Goal: Task Accomplishment & Management: Manage account settings

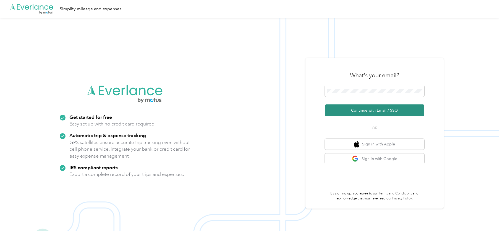
click at [386, 109] on button "Continue with Email / SSO" at bounding box center [375, 110] width 100 height 12
click at [374, 114] on button "Continue with Email / SSO" at bounding box center [375, 110] width 100 height 12
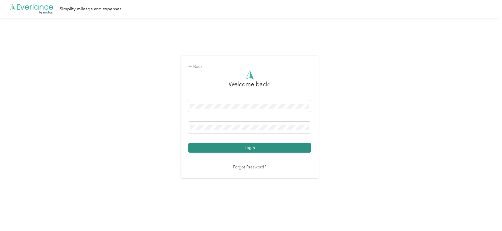
click at [247, 144] on button "Login" at bounding box center [249, 148] width 123 height 10
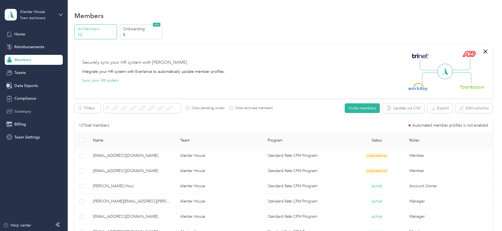
click at [30, 112] on span "Summary" at bounding box center [22, 111] width 17 height 6
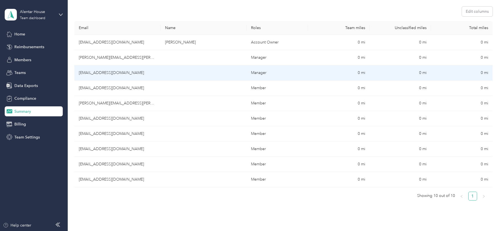
scroll to position [83, 0]
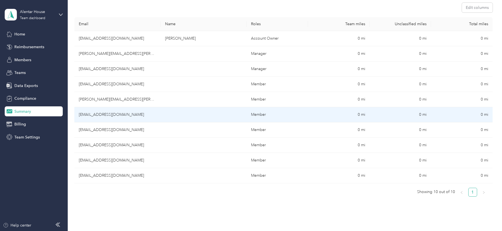
click at [122, 116] on td "[EMAIL_ADDRESS][DOMAIN_NAME]" at bounding box center [117, 114] width 86 height 15
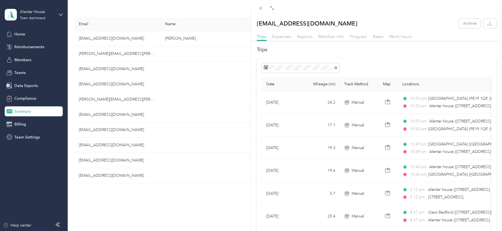
click at [375, 63] on div at bounding box center [377, 67] width 230 height 9
click at [287, 38] on span "Expenses" at bounding box center [281, 36] width 19 height 5
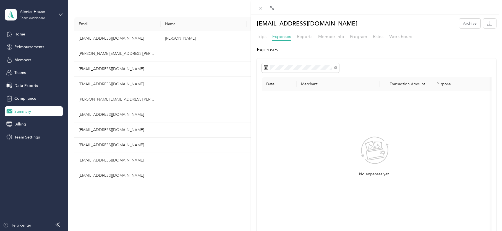
click at [261, 35] on span "Trips" at bounding box center [262, 36] width 10 height 5
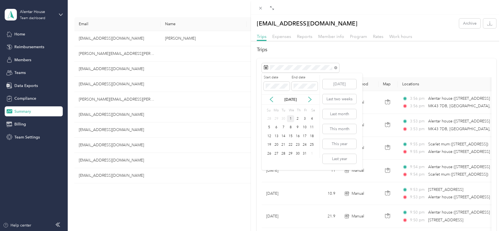
click at [291, 118] on div "1" at bounding box center [290, 118] width 7 height 7
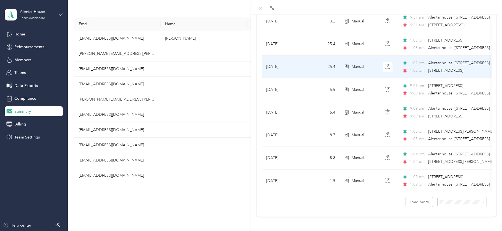
scroll to position [476, 0]
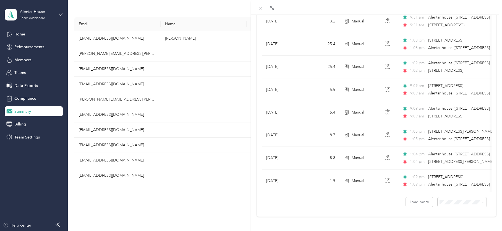
click at [454, 176] on span "50 per load" at bounding box center [447, 177] width 20 height 5
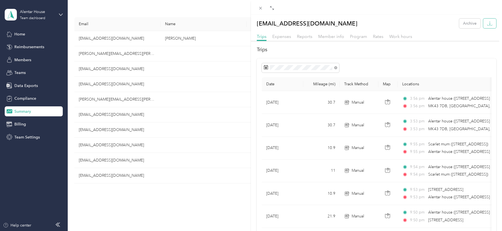
click at [487, 23] on icon "button" at bounding box center [489, 23] width 5 height 5
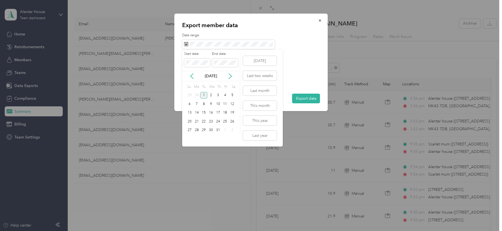
click at [203, 93] on div "1" at bounding box center [203, 95] width 7 height 7
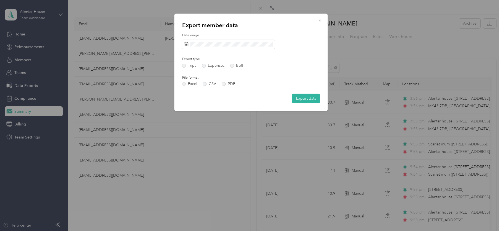
click at [288, 38] on label "Date range" at bounding box center [251, 35] width 138 height 5
click at [310, 96] on button "Export data" at bounding box center [306, 98] width 28 height 10
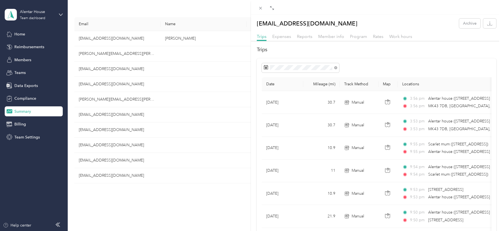
click at [109, 100] on div "[EMAIL_ADDRESS][DOMAIN_NAME] Archive Trips Expenses Reports Member info Program…" at bounding box center [251, 115] width 502 height 231
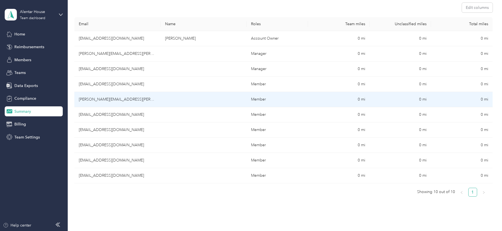
click at [113, 99] on td "[PERSON_NAME][EMAIL_ADDRESS][PERSON_NAME][DOMAIN_NAME]" at bounding box center [117, 99] width 86 height 15
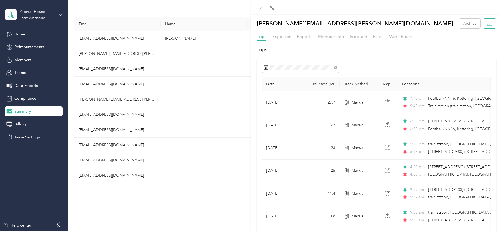
click at [487, 22] on icon "button" at bounding box center [489, 23] width 5 height 5
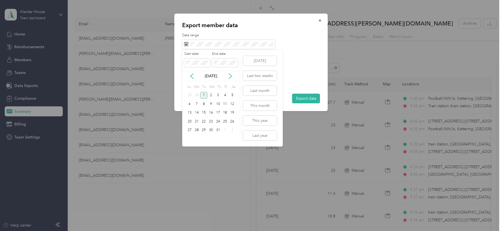
click at [203, 93] on div "1" at bounding box center [203, 95] width 7 height 7
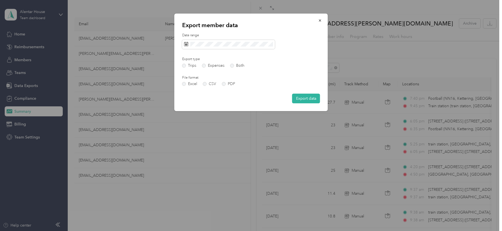
click at [266, 32] on div "Export member data Date range Export type Trips Expenses Both File format Excel…" at bounding box center [250, 62] width 153 height 97
click at [304, 98] on button "Export data" at bounding box center [306, 98] width 28 height 10
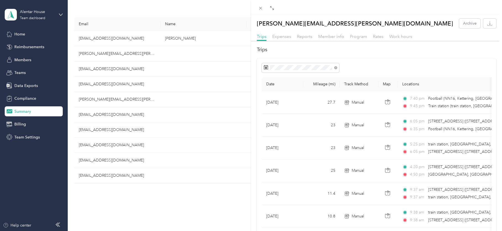
click at [107, 54] on div "[PERSON_NAME][EMAIL_ADDRESS][PERSON_NAME][DOMAIN_NAME] Archive Trips Expenses R…" at bounding box center [251, 115] width 502 height 231
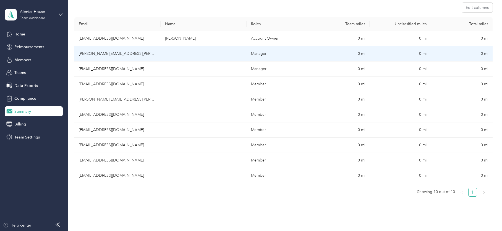
click at [112, 53] on td "[PERSON_NAME][EMAIL_ADDRESS][PERSON_NAME][DOMAIN_NAME]" at bounding box center [117, 53] width 86 height 15
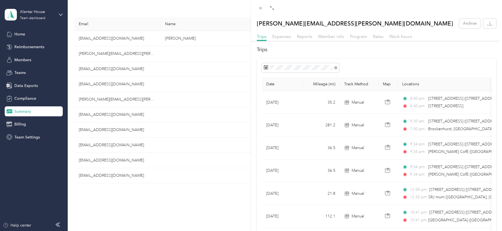
click at [102, 95] on div "[PERSON_NAME][EMAIL_ADDRESS][PERSON_NAME][DOMAIN_NAME] Archive Trips Expenses R…" at bounding box center [251, 115] width 502 height 231
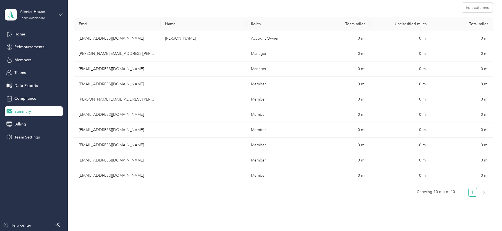
click at [102, 99] on td "[PERSON_NAME][EMAIL_ADDRESS][PERSON_NAME][DOMAIN_NAME]" at bounding box center [117, 99] width 86 height 15
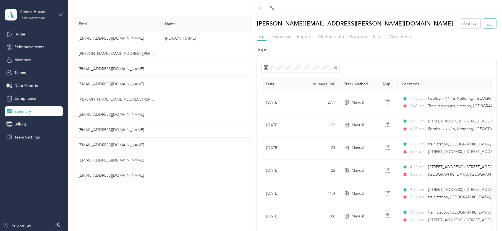
click at [487, 24] on icon "button" at bounding box center [489, 23] width 5 height 5
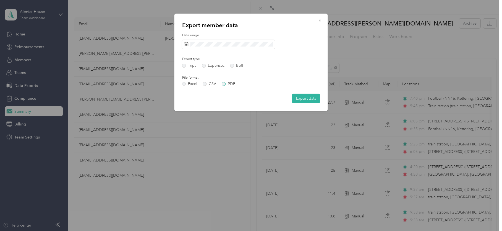
click at [224, 83] on label "PDF" at bounding box center [228, 84] width 13 height 4
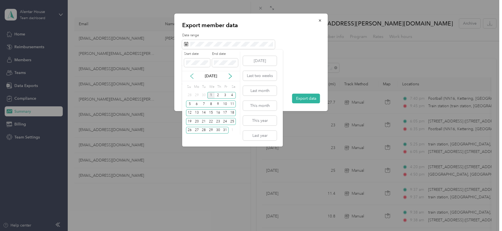
click at [192, 76] on icon at bounding box center [192, 76] width 6 height 6
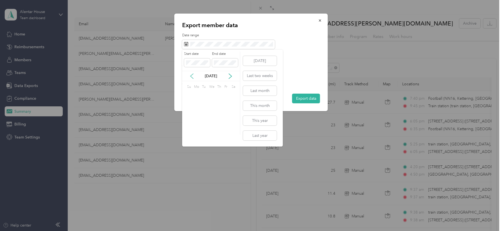
click at [192, 76] on icon at bounding box center [192, 76] width 6 height 6
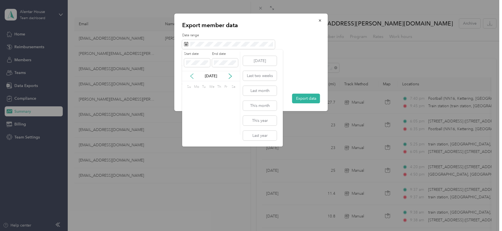
click at [192, 76] on icon at bounding box center [192, 76] width 6 height 6
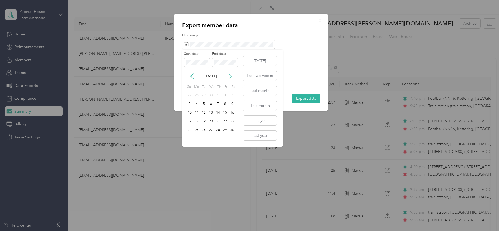
click at [231, 75] on icon at bounding box center [231, 76] width 6 height 6
click at [204, 120] on div "24" at bounding box center [203, 121] width 7 height 7
click at [229, 76] on icon at bounding box center [231, 76] width 6 height 6
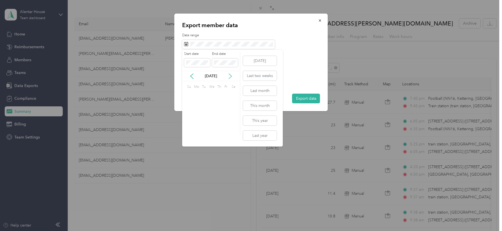
click at [229, 76] on icon at bounding box center [231, 76] width 6 height 6
click at [220, 95] on div "1" at bounding box center [218, 95] width 7 height 7
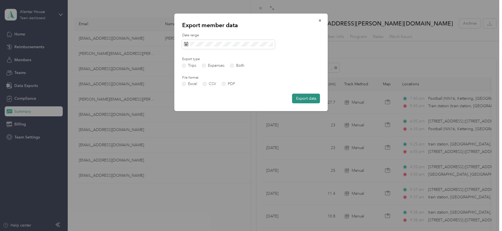
click at [304, 97] on button "Export data" at bounding box center [306, 98] width 28 height 10
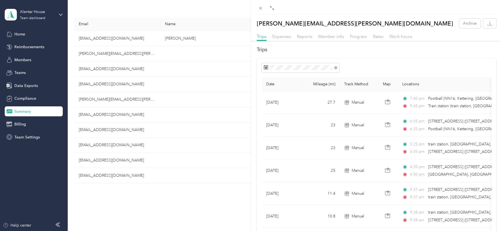
click at [102, 82] on div "[PERSON_NAME][EMAIL_ADDRESS][PERSON_NAME][DOMAIN_NAME] Archive Trips Expenses R…" at bounding box center [251, 115] width 502 height 231
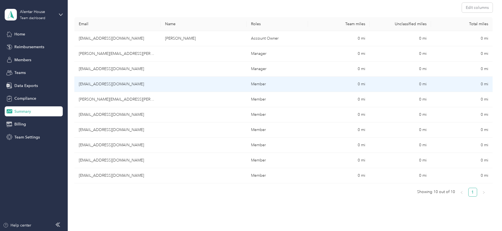
click at [113, 83] on td "[EMAIL_ADDRESS][DOMAIN_NAME]" at bounding box center [117, 84] width 86 height 15
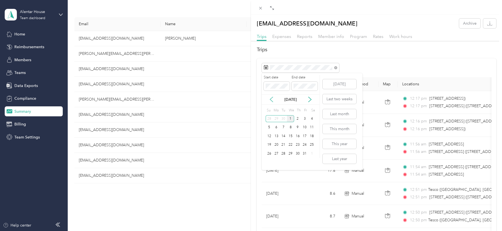
click at [270, 99] on icon at bounding box center [271, 99] width 3 height 5
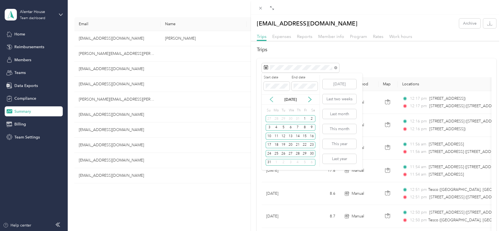
click at [270, 99] on icon at bounding box center [271, 99] width 3 height 5
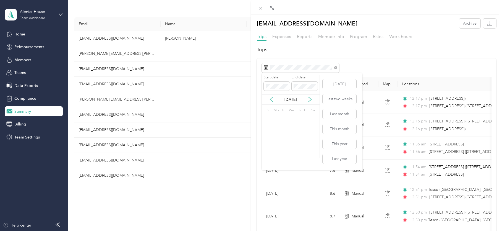
click at [270, 99] on icon at bounding box center [271, 99] width 3 height 5
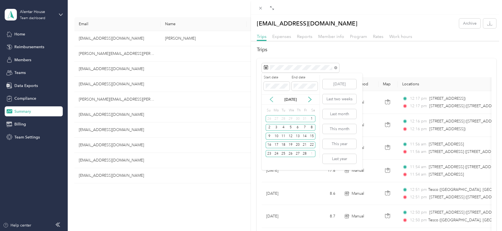
click at [270, 99] on icon at bounding box center [271, 99] width 3 height 5
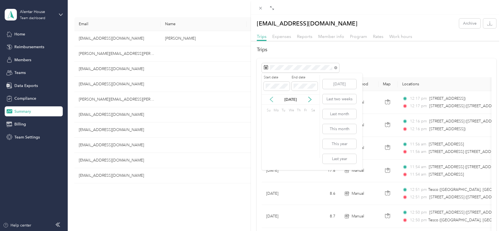
click at [270, 99] on icon at bounding box center [271, 99] width 3 height 5
click at [309, 100] on icon at bounding box center [310, 99] width 6 height 6
click at [284, 144] on div "24" at bounding box center [283, 144] width 7 height 7
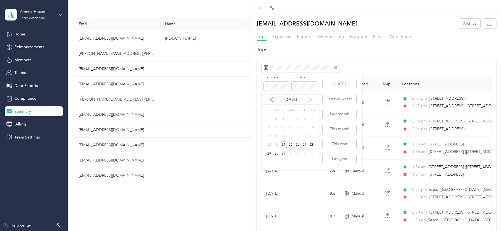
click at [310, 98] on icon at bounding box center [310, 99] width 3 height 5
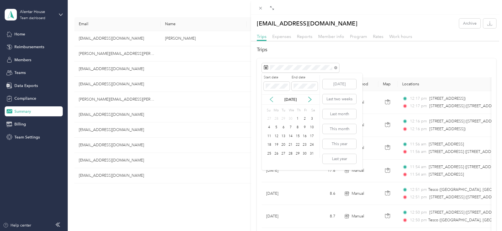
click at [270, 100] on icon at bounding box center [271, 99] width 3 height 5
click at [313, 117] on div "1" at bounding box center [311, 118] width 7 height 7
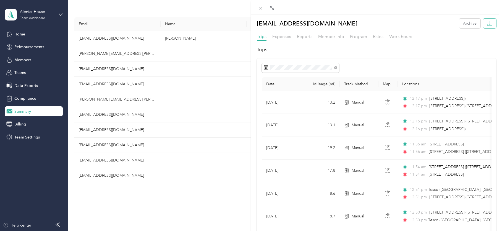
click at [487, 22] on icon "button" at bounding box center [489, 23] width 5 height 5
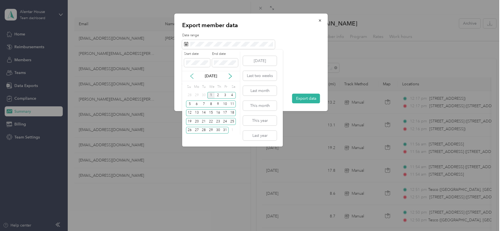
click at [192, 76] on icon at bounding box center [192, 76] width 6 height 6
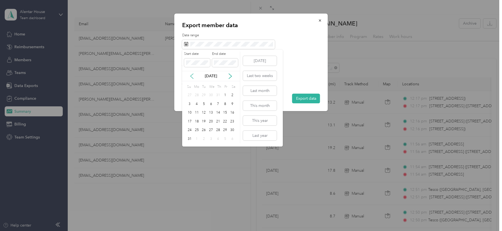
click at [192, 76] on icon at bounding box center [192, 76] width 6 height 6
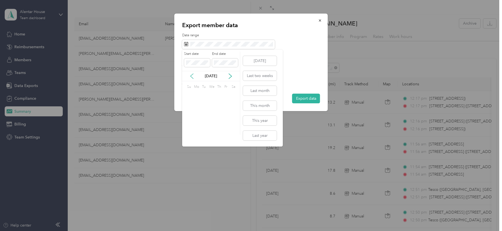
click at [192, 76] on icon at bounding box center [192, 76] width 6 height 6
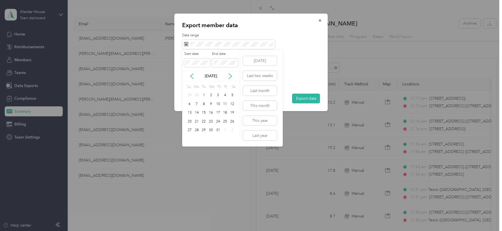
click at [236, 76] on div "[DATE]" at bounding box center [211, 76] width 58 height 6
click at [231, 74] on icon at bounding box center [231, 76] width 6 height 6
click at [204, 121] on div "24" at bounding box center [203, 121] width 7 height 7
click at [231, 76] on icon at bounding box center [230, 76] width 3 height 5
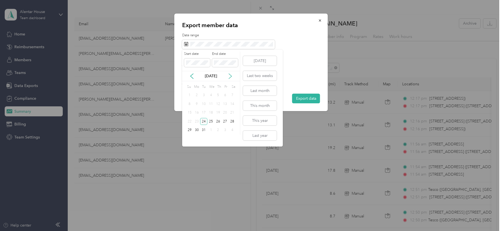
click at [231, 76] on icon at bounding box center [230, 76] width 3 height 5
click at [187, 77] on div "[DATE]" at bounding box center [211, 76] width 58 height 6
click at [191, 76] on icon at bounding box center [191, 76] width 3 height 5
click at [233, 94] on div "1" at bounding box center [232, 95] width 7 height 7
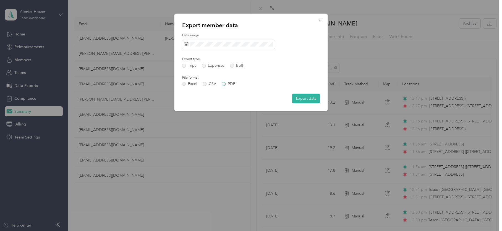
click at [226, 84] on label "PDF" at bounding box center [228, 84] width 13 height 4
click at [301, 98] on button "Export data" at bounding box center [306, 98] width 28 height 10
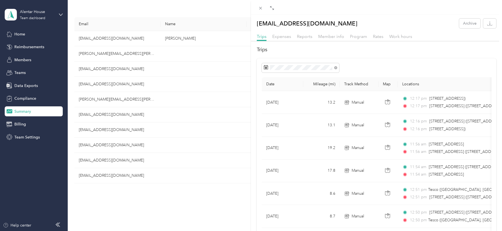
click at [113, 50] on div "[EMAIL_ADDRESS][DOMAIN_NAME] Archive Trips Expenses Reports Member info Program…" at bounding box center [251, 115] width 502 height 231
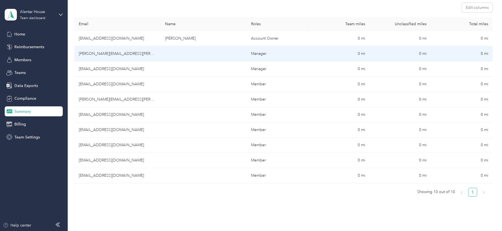
click at [117, 53] on td "[PERSON_NAME][EMAIL_ADDRESS][PERSON_NAME][DOMAIN_NAME]" at bounding box center [117, 53] width 86 height 15
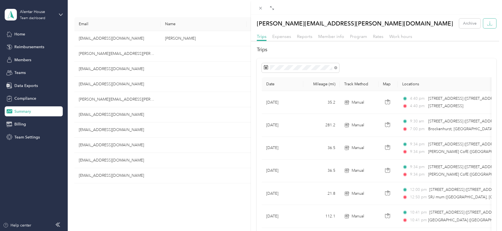
click at [487, 22] on icon "button" at bounding box center [489, 23] width 5 height 5
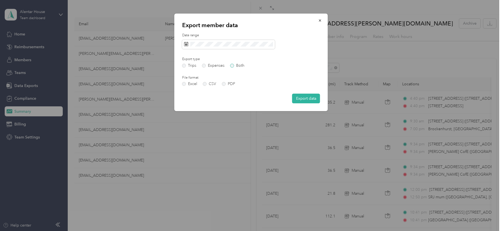
click at [234, 64] on label "Both" at bounding box center [237, 66] width 14 height 4
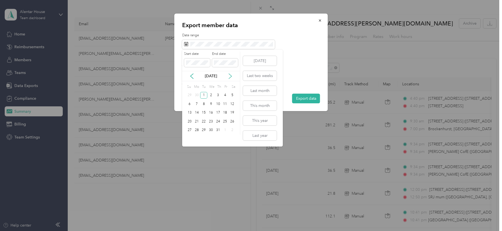
click at [231, 75] on icon at bounding box center [231, 76] width 6 height 6
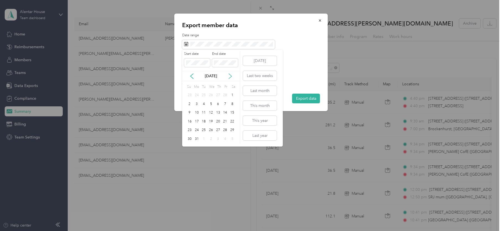
click at [231, 75] on icon at bounding box center [231, 76] width 6 height 6
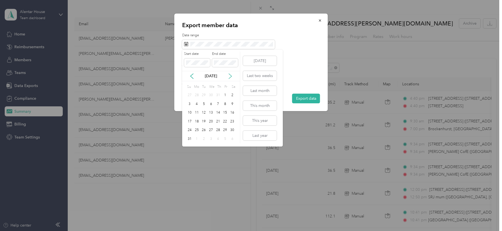
click at [231, 75] on icon at bounding box center [231, 76] width 6 height 6
click at [211, 96] on div "1" at bounding box center [210, 95] width 7 height 7
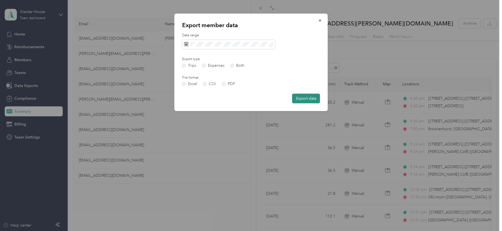
click at [304, 99] on button "Export data" at bounding box center [306, 98] width 28 height 10
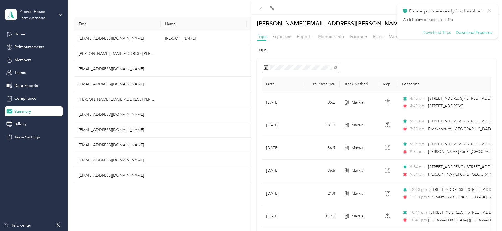
click at [438, 32] on button "Download Trips" at bounding box center [437, 32] width 28 height 5
click at [463, 32] on button "Download Expenses" at bounding box center [474, 32] width 36 height 5
click at [285, 35] on span "Expenses" at bounding box center [281, 36] width 19 height 5
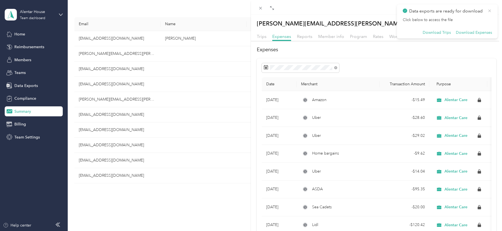
click at [489, 9] on icon at bounding box center [489, 10] width 4 height 5
click at [487, 24] on icon "button" at bounding box center [489, 23] width 5 height 5
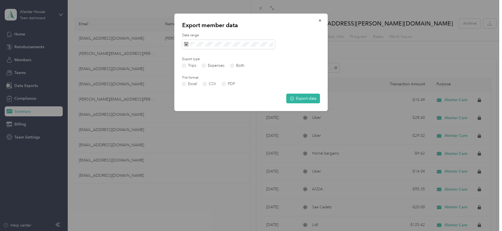
click at [202, 66] on div "Trips Expenses Both" at bounding box center [213, 66] width 62 height 4
click at [204, 66] on label "Expenses" at bounding box center [213, 66] width 22 height 4
click at [226, 83] on label "PDF" at bounding box center [228, 84] width 13 height 4
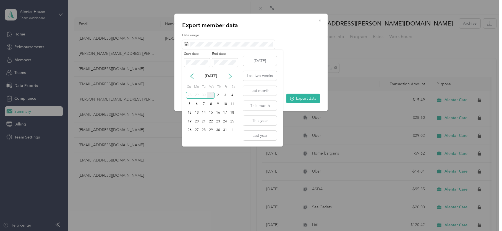
click at [231, 75] on icon at bounding box center [231, 76] width 6 height 6
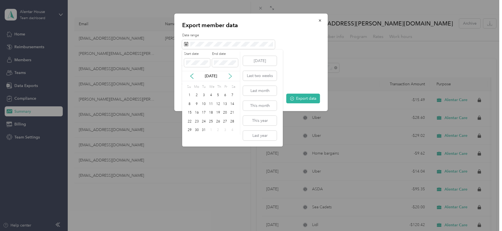
click at [229, 77] on icon at bounding box center [231, 76] width 6 height 6
click at [189, 75] on icon at bounding box center [192, 76] width 6 height 6
click at [204, 130] on div "26" at bounding box center [203, 130] width 7 height 7
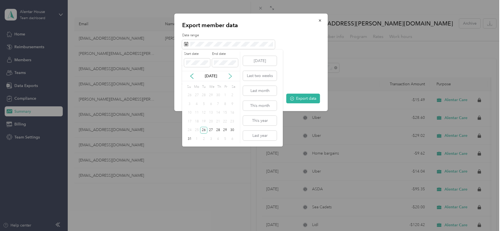
click at [231, 76] on icon at bounding box center [231, 76] width 6 height 6
click at [217, 119] on div "25" at bounding box center [218, 121] width 7 height 7
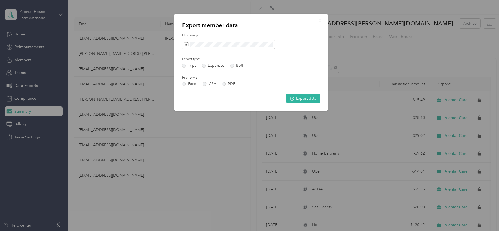
click at [214, 95] on div "Export data" at bounding box center [251, 98] width 138 height 10
click at [300, 98] on button "Export data" at bounding box center [303, 98] width 34 height 10
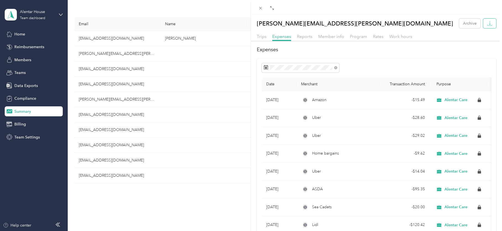
click at [487, 21] on icon "button" at bounding box center [489, 23] width 5 height 5
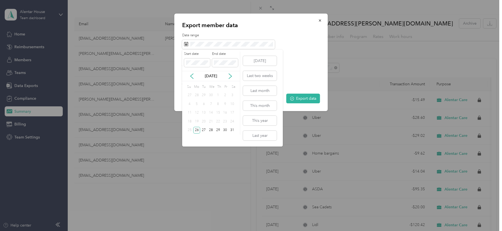
click at [207, 71] on div "[DATE]" at bounding box center [211, 76] width 58 height 10
click at [231, 76] on icon at bounding box center [230, 76] width 3 height 5
click at [212, 121] on div "25" at bounding box center [210, 121] width 7 height 7
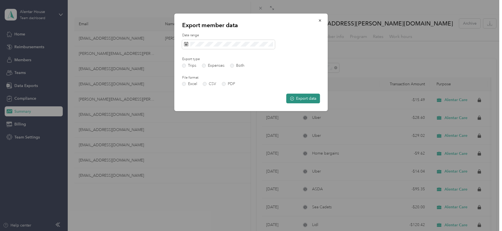
click at [300, 95] on button "Export data" at bounding box center [303, 98] width 34 height 10
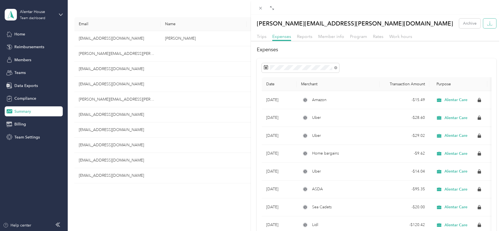
click at [487, 22] on icon "button" at bounding box center [489, 23] width 5 height 5
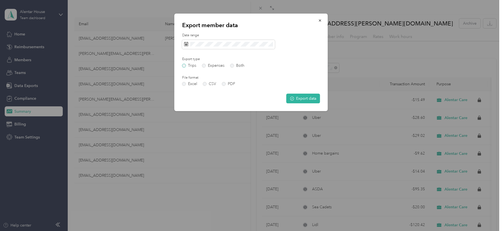
click at [186, 66] on label "Trips" at bounding box center [189, 66] width 14 height 4
click at [297, 96] on button "Export data" at bounding box center [303, 98] width 34 height 10
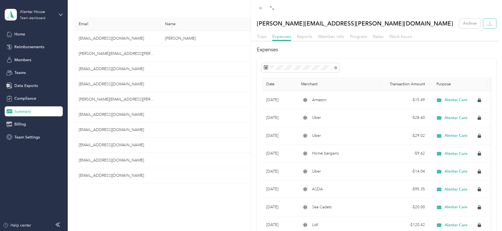
click at [487, 23] on icon "button" at bounding box center [489, 23] width 5 height 5
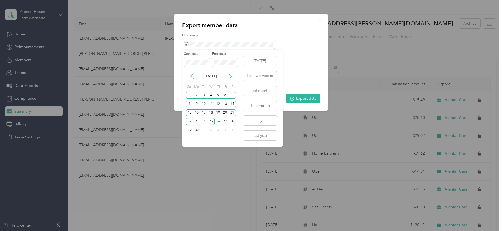
click at [191, 76] on icon at bounding box center [192, 76] width 6 height 6
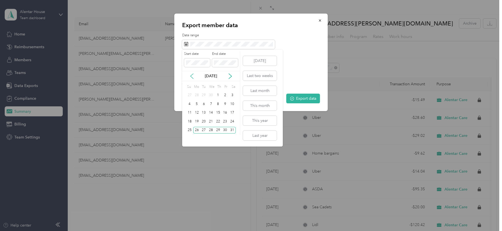
click at [191, 76] on icon at bounding box center [192, 76] width 6 height 6
click at [218, 104] on div "10" at bounding box center [218, 103] width 7 height 7
click at [229, 75] on icon at bounding box center [231, 76] width 6 height 6
click at [190, 129] on div "25" at bounding box center [189, 130] width 7 height 7
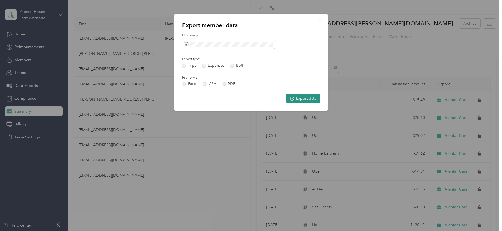
click at [295, 96] on button "Export data" at bounding box center [303, 98] width 34 height 10
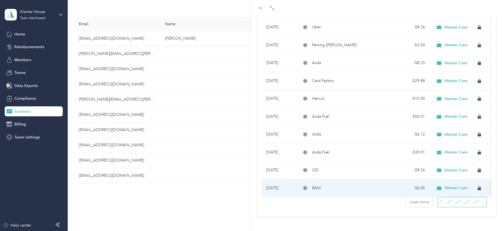
scroll to position [348, 0]
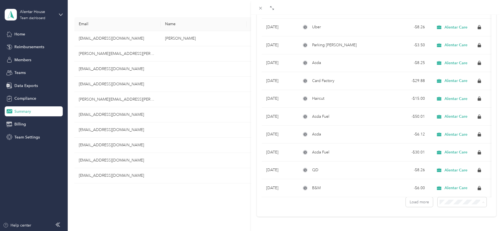
click at [453, 183] on li "100 per load" at bounding box center [458, 187] width 49 height 10
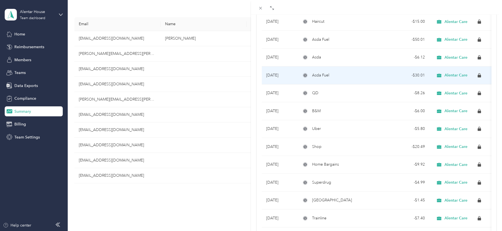
scroll to position [514, 0]
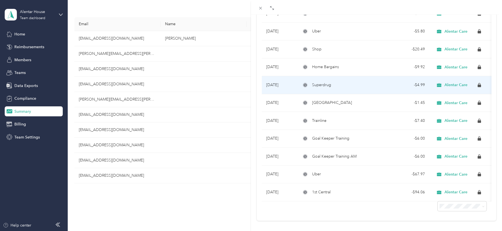
click at [340, 85] on div "Superdrug" at bounding box center [338, 85] width 74 height 6
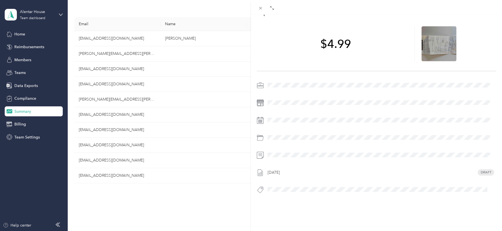
scroll to position [28, 0]
click at [264, 116] on div at bounding box center [376, 120] width 239 height 9
click at [261, 117] on icon at bounding box center [260, 120] width 7 height 7
click at [260, 172] on line at bounding box center [260, 173] width 0 height 2
click at [218, 196] on div "BACK [PERSON_NAME][EMAIL_ADDRESS][PERSON_NAME][DOMAIN_NAME] Expenses Expense de…" at bounding box center [251, 115] width 502 height 231
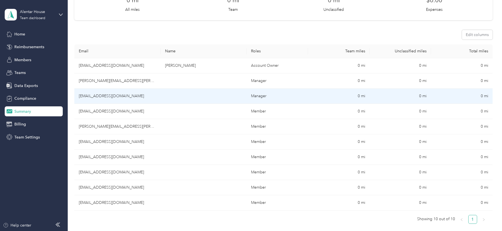
scroll to position [55, 0]
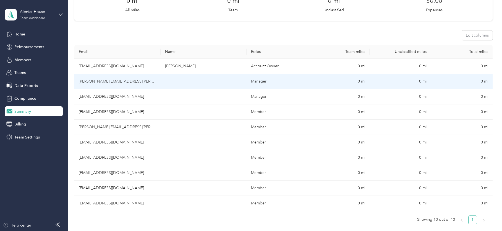
click at [148, 79] on td "[PERSON_NAME][EMAIL_ADDRESS][PERSON_NAME][DOMAIN_NAME]" at bounding box center [117, 81] width 86 height 15
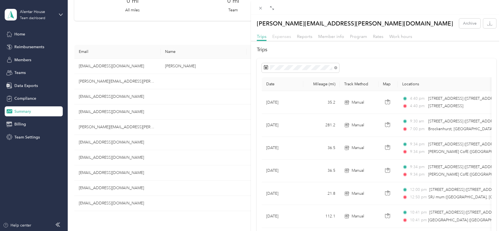
click at [281, 36] on span "Expenses" at bounding box center [281, 36] width 19 height 5
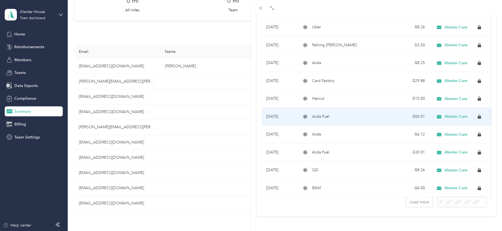
scroll to position [348, 0]
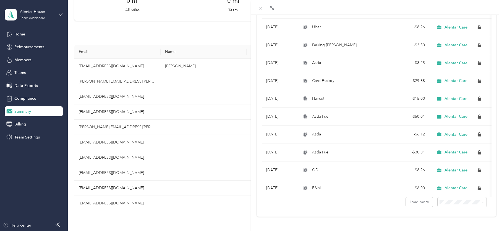
click at [450, 177] on span "50 per load" at bounding box center [447, 177] width 20 height 5
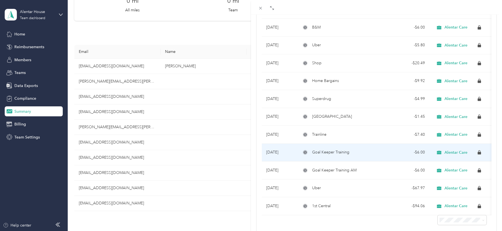
scroll to position [499, 0]
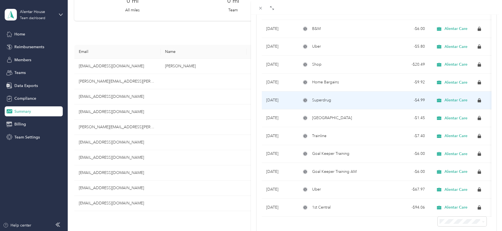
click at [374, 102] on div "Superdrug" at bounding box center [338, 100] width 74 height 6
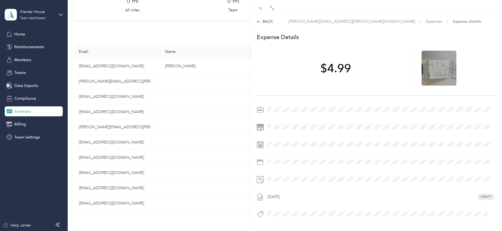
click at [331, 58] on div "$4.99" at bounding box center [336, 68] width 158 height 35
click at [254, 22] on div "BACK [PERSON_NAME][EMAIL_ADDRESS][PERSON_NAME][DOMAIN_NAME] Expenses Expense de…" at bounding box center [376, 22] width 251 height 6
click at [260, 22] on icon at bounding box center [259, 22] width 4 height 4
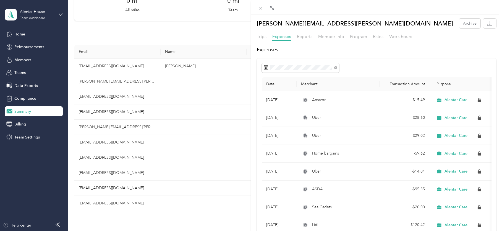
click at [43, 184] on div "[PERSON_NAME][EMAIL_ADDRESS][PERSON_NAME][DOMAIN_NAME] Archive Trips Expenses R…" at bounding box center [251, 115] width 502 height 231
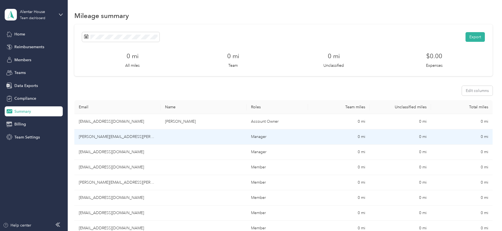
click at [110, 134] on td "[PERSON_NAME][EMAIL_ADDRESS][PERSON_NAME][DOMAIN_NAME]" at bounding box center [117, 136] width 86 height 15
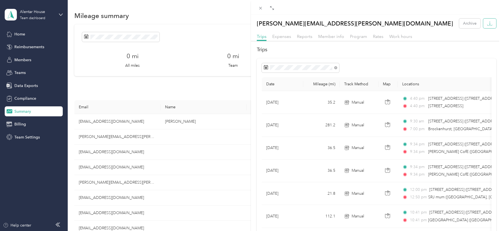
click at [487, 23] on icon "button" at bounding box center [489, 23] width 5 height 5
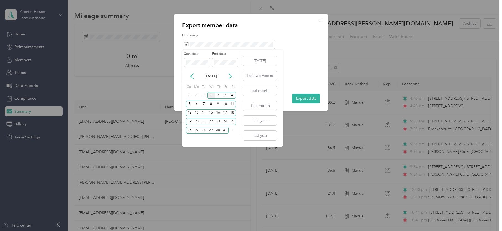
click at [189, 74] on div "[DATE]" at bounding box center [211, 76] width 58 height 6
click at [190, 74] on icon at bounding box center [192, 76] width 6 height 6
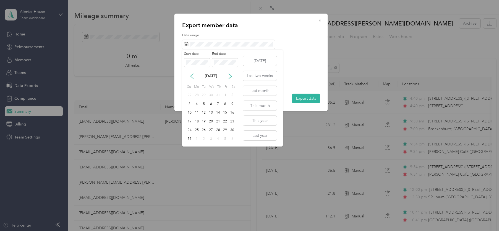
click at [190, 74] on icon at bounding box center [192, 76] width 6 height 6
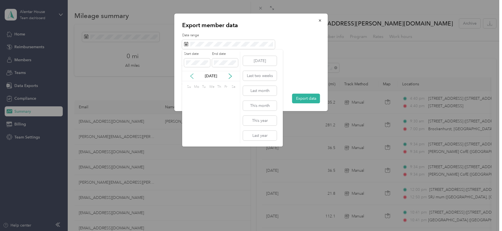
click at [190, 74] on icon at bounding box center [192, 76] width 6 height 6
click at [203, 103] on div "4" at bounding box center [203, 103] width 7 height 7
click at [225, 130] on div "28" at bounding box center [225, 130] width 7 height 7
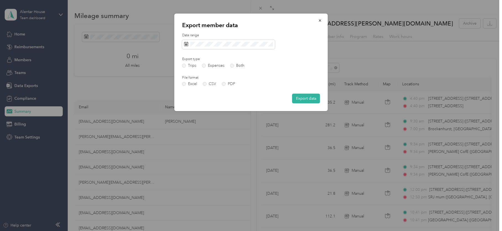
click at [202, 98] on div "Export data" at bounding box center [251, 98] width 138 height 10
click at [232, 64] on label "Both" at bounding box center [237, 66] width 14 height 4
click at [223, 84] on label "PDF" at bounding box center [228, 84] width 13 height 4
click at [307, 99] on button "Export data" at bounding box center [306, 98] width 28 height 10
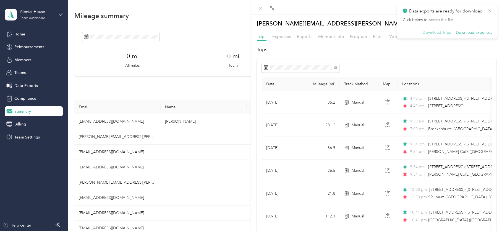
click at [442, 34] on button "Download Trips" at bounding box center [437, 32] width 28 height 5
click at [469, 32] on button "Download Expenses" at bounding box center [474, 32] width 36 height 5
click at [491, 11] on icon at bounding box center [489, 10] width 4 height 5
click at [280, 37] on span "Expenses" at bounding box center [281, 36] width 19 height 5
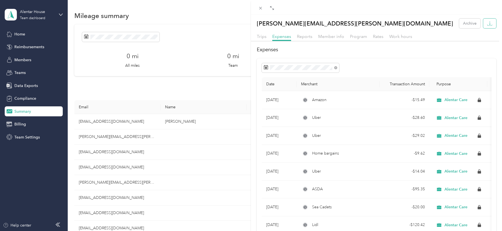
click at [483, 24] on button "button" at bounding box center [489, 24] width 13 height 10
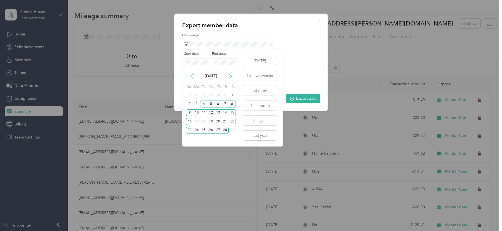
click at [190, 77] on icon at bounding box center [192, 76] width 6 height 6
click at [210, 93] on div "1" at bounding box center [210, 95] width 7 height 7
click at [213, 95] on div "1" at bounding box center [210, 95] width 7 height 7
click at [208, 94] on div "1" at bounding box center [210, 95] width 7 height 7
click at [230, 76] on icon at bounding box center [231, 76] width 6 height 6
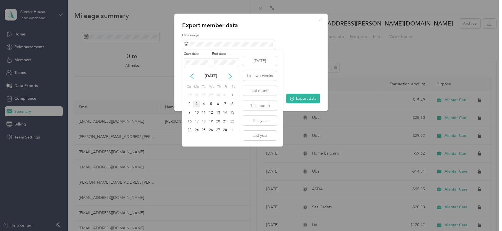
click at [197, 103] on div "3" at bounding box center [196, 103] width 7 height 7
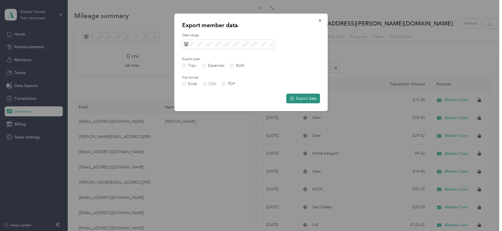
click at [298, 97] on button "Export data" at bounding box center [303, 98] width 34 height 10
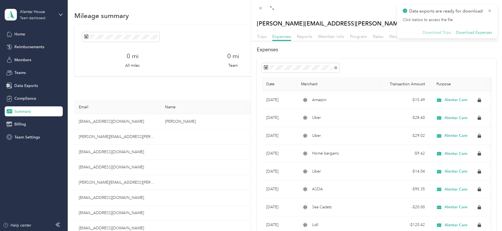
click at [446, 33] on button "Download Trips" at bounding box center [437, 32] width 28 height 5
click at [466, 32] on button "Download Expenses" at bounding box center [474, 32] width 36 height 5
click at [445, 33] on button "Download Trips" at bounding box center [437, 32] width 28 height 5
click at [489, 9] on icon at bounding box center [489, 10] width 4 height 5
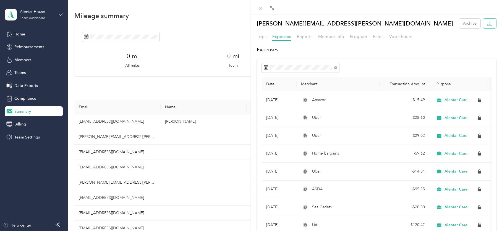
click at [487, 24] on icon "button" at bounding box center [489, 23] width 5 height 5
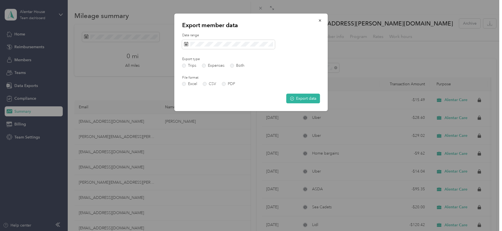
click at [204, 39] on div "Date range" at bounding box center [251, 41] width 138 height 16
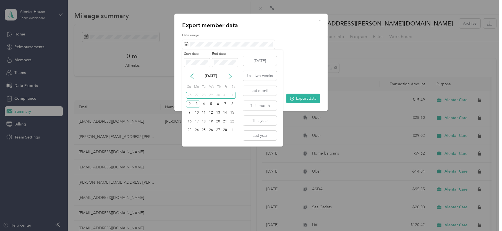
click at [230, 75] on icon at bounding box center [230, 76] width 3 height 5
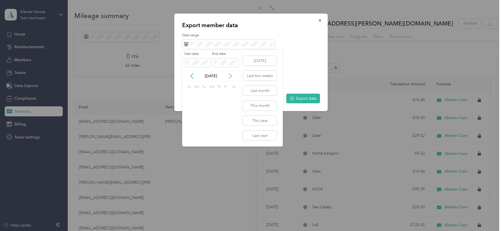
click at [230, 75] on icon at bounding box center [230, 76] width 3 height 5
click at [190, 74] on icon at bounding box center [192, 76] width 6 height 6
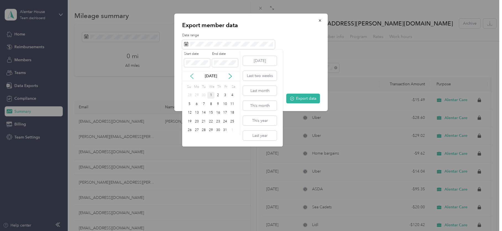
click at [190, 74] on icon at bounding box center [192, 76] width 6 height 6
click at [203, 129] on div "26" at bounding box center [203, 130] width 7 height 7
click at [229, 77] on icon at bounding box center [231, 76] width 6 height 6
click at [218, 121] on div "25" at bounding box center [218, 121] width 7 height 7
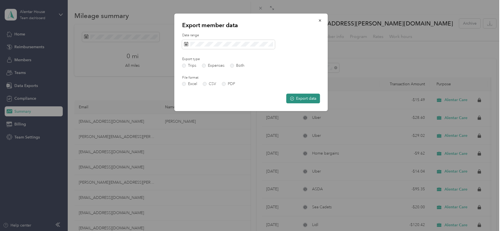
click at [300, 98] on button "Export data" at bounding box center [303, 98] width 34 height 10
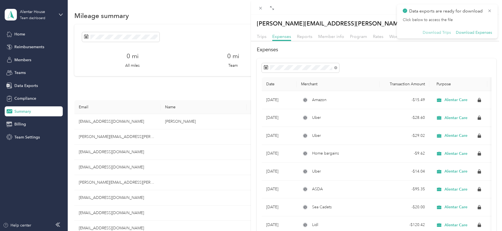
click at [445, 33] on button "Download Trips" at bounding box center [437, 32] width 28 height 5
click at [478, 33] on button "Download Expenses" at bounding box center [474, 32] width 36 height 5
click at [192, 84] on div "[PERSON_NAME][EMAIL_ADDRESS][PERSON_NAME][DOMAIN_NAME] Archive Trips Expenses R…" at bounding box center [251, 115] width 502 height 231
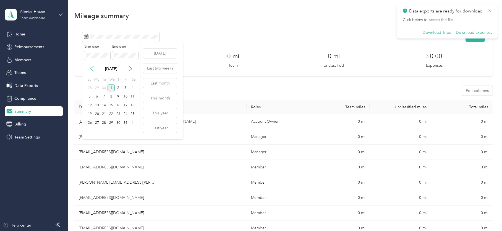
click at [90, 69] on icon at bounding box center [92, 69] width 6 height 6
click at [105, 121] on div "26" at bounding box center [103, 122] width 7 height 7
click at [130, 69] on icon at bounding box center [131, 69] width 6 height 6
click at [118, 113] on div "25" at bounding box center [118, 114] width 7 height 7
